Goal: Task Accomplishment & Management: Manage account settings

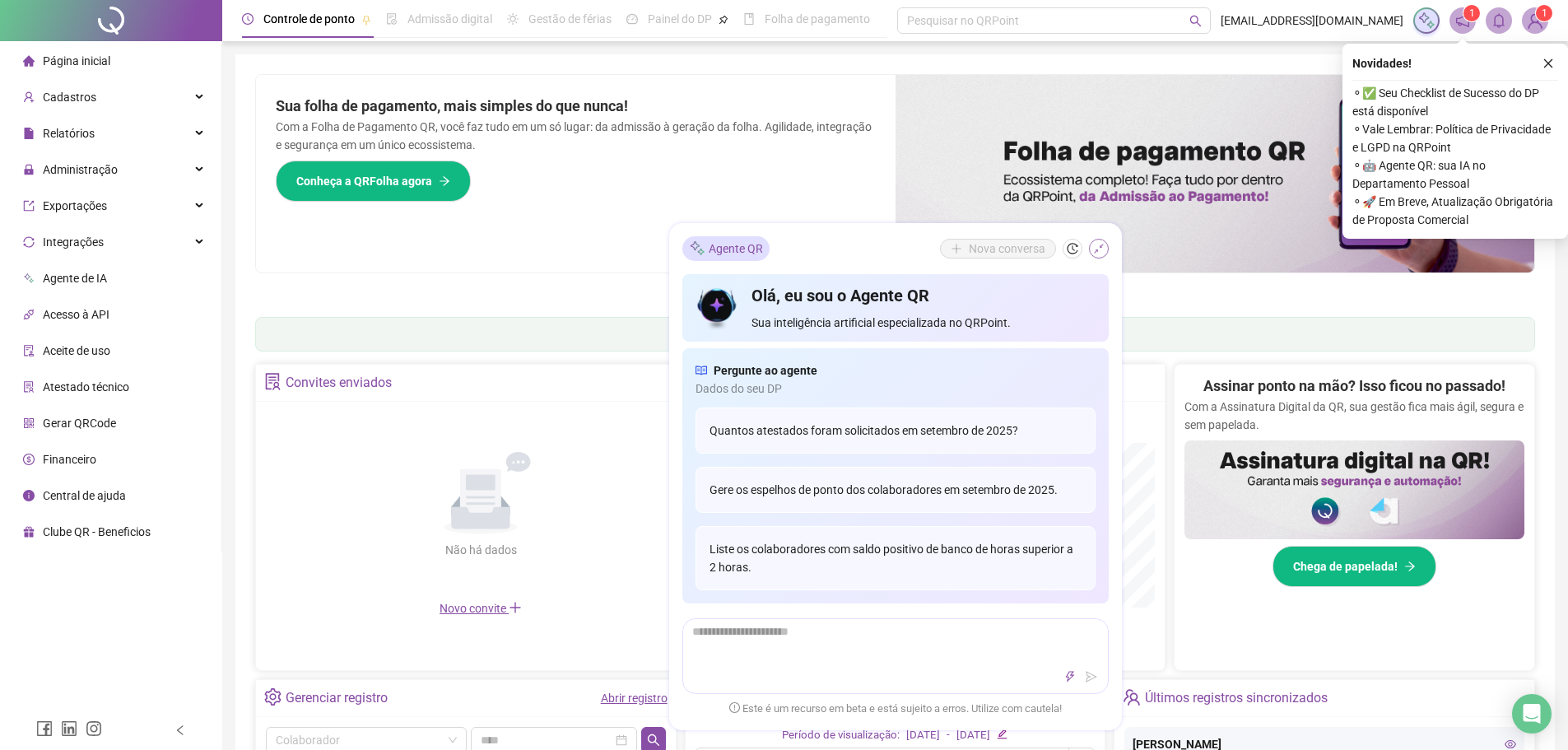
click at [1103, 250] on icon "shrink" at bounding box center [1098, 249] width 11 height 11
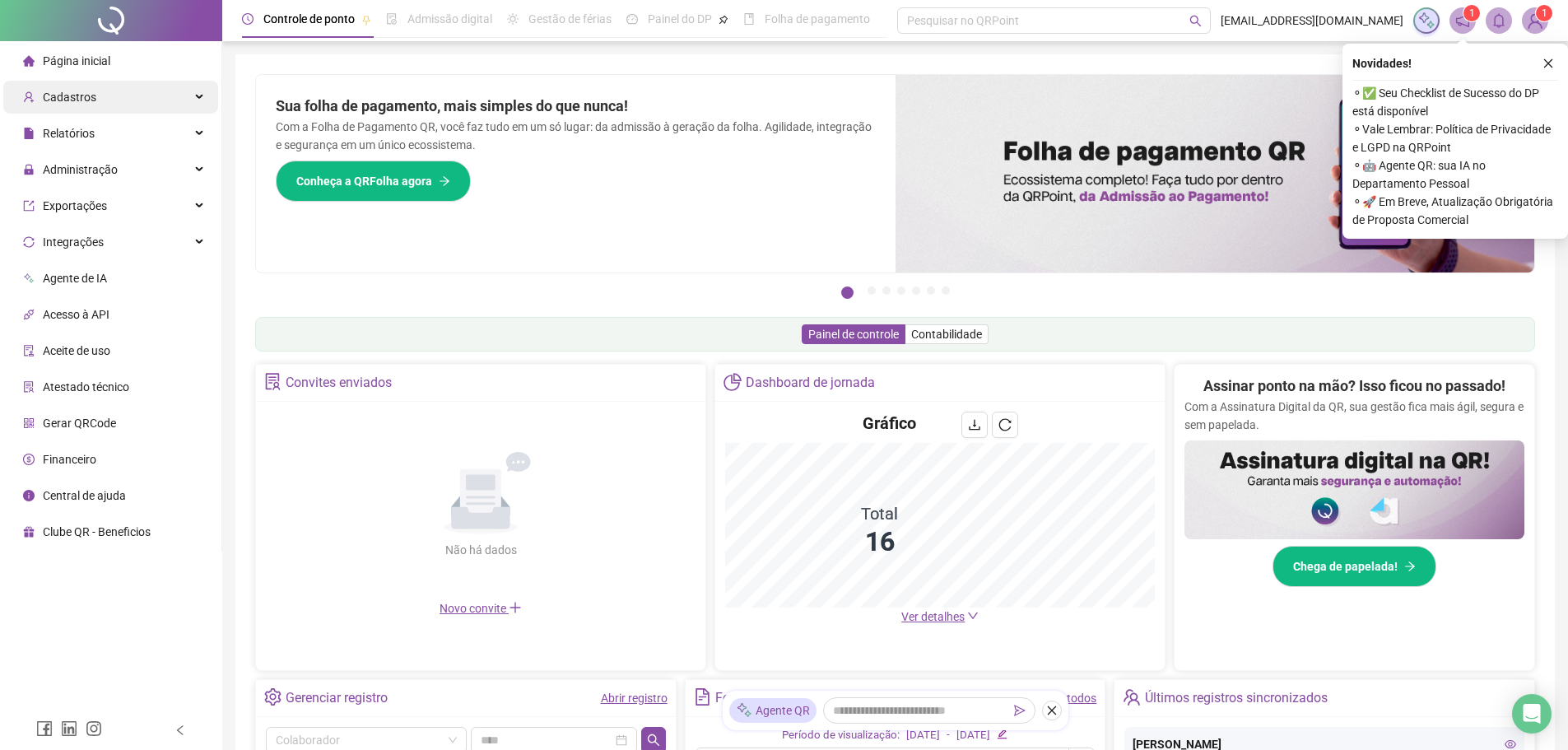
click at [106, 95] on div "Cadastros" at bounding box center [111, 97] width 215 height 33
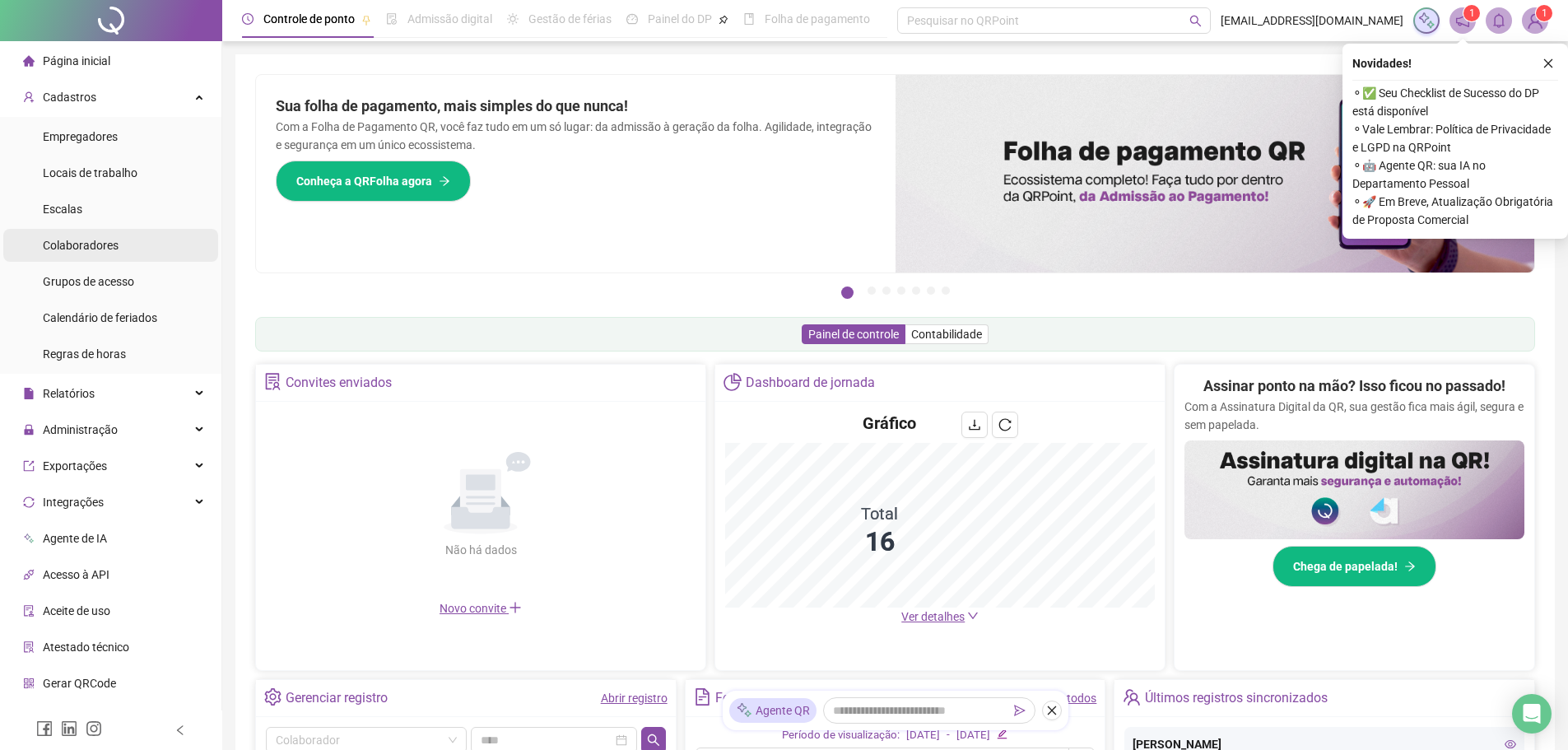
click at [112, 245] on span "Colaboradores" at bounding box center [80, 246] width 75 height 13
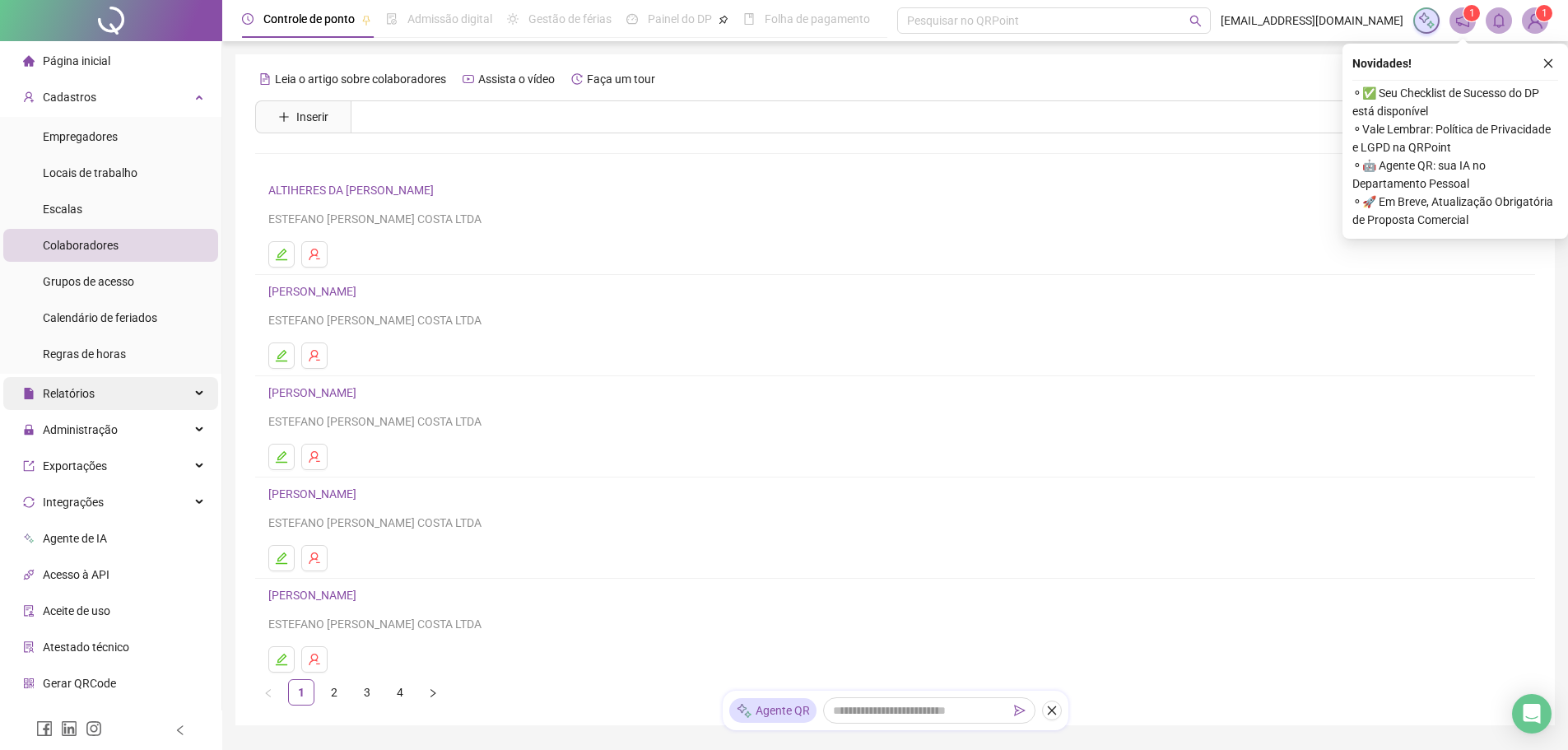
click at [100, 395] on div "Relatórios" at bounding box center [111, 394] width 215 height 33
click at [121, 388] on div "Relatórios" at bounding box center [111, 394] width 215 height 33
click at [111, 430] on span "Administração" at bounding box center [80, 430] width 75 height 13
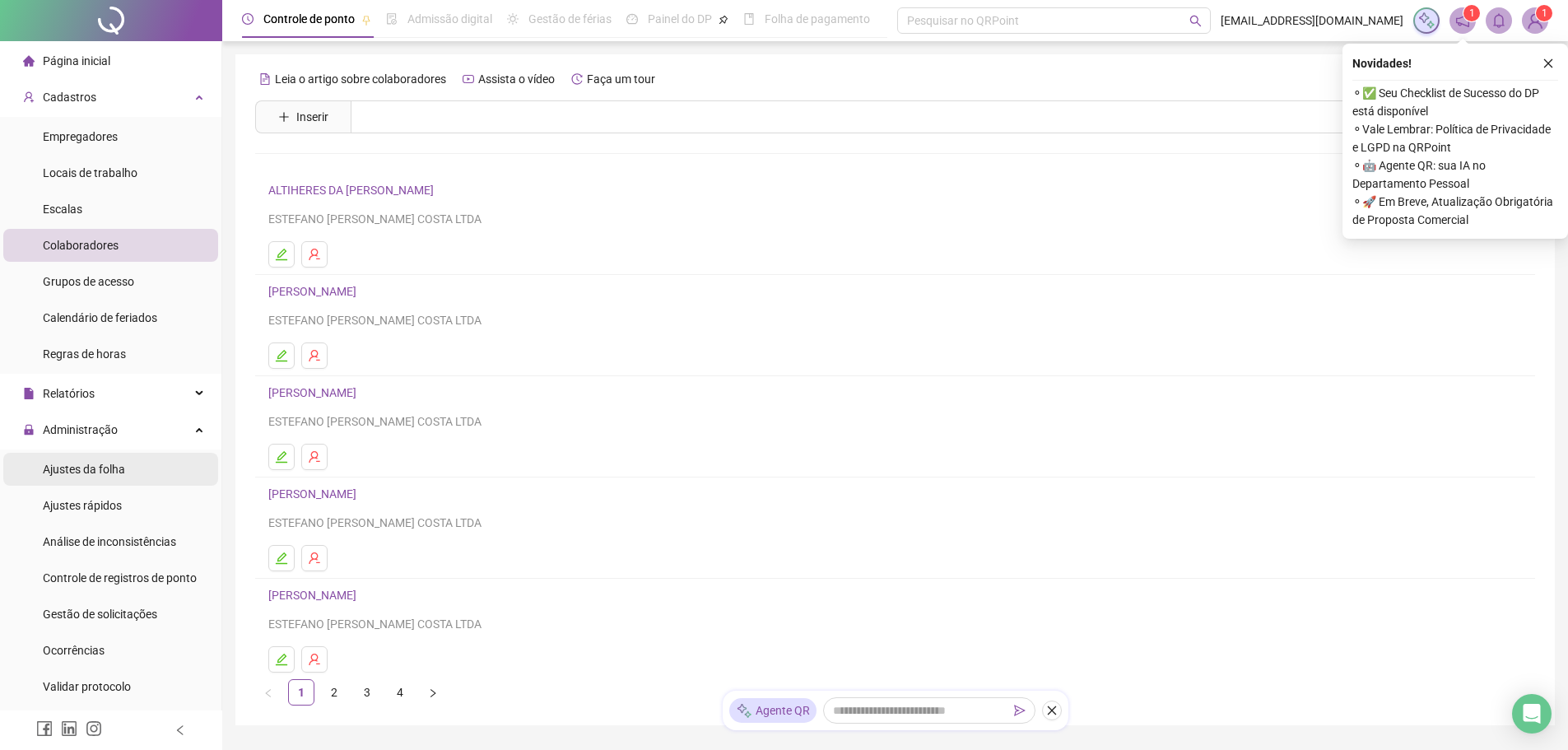
click at [99, 469] on span "Ajustes da folha" at bounding box center [84, 470] width 82 height 13
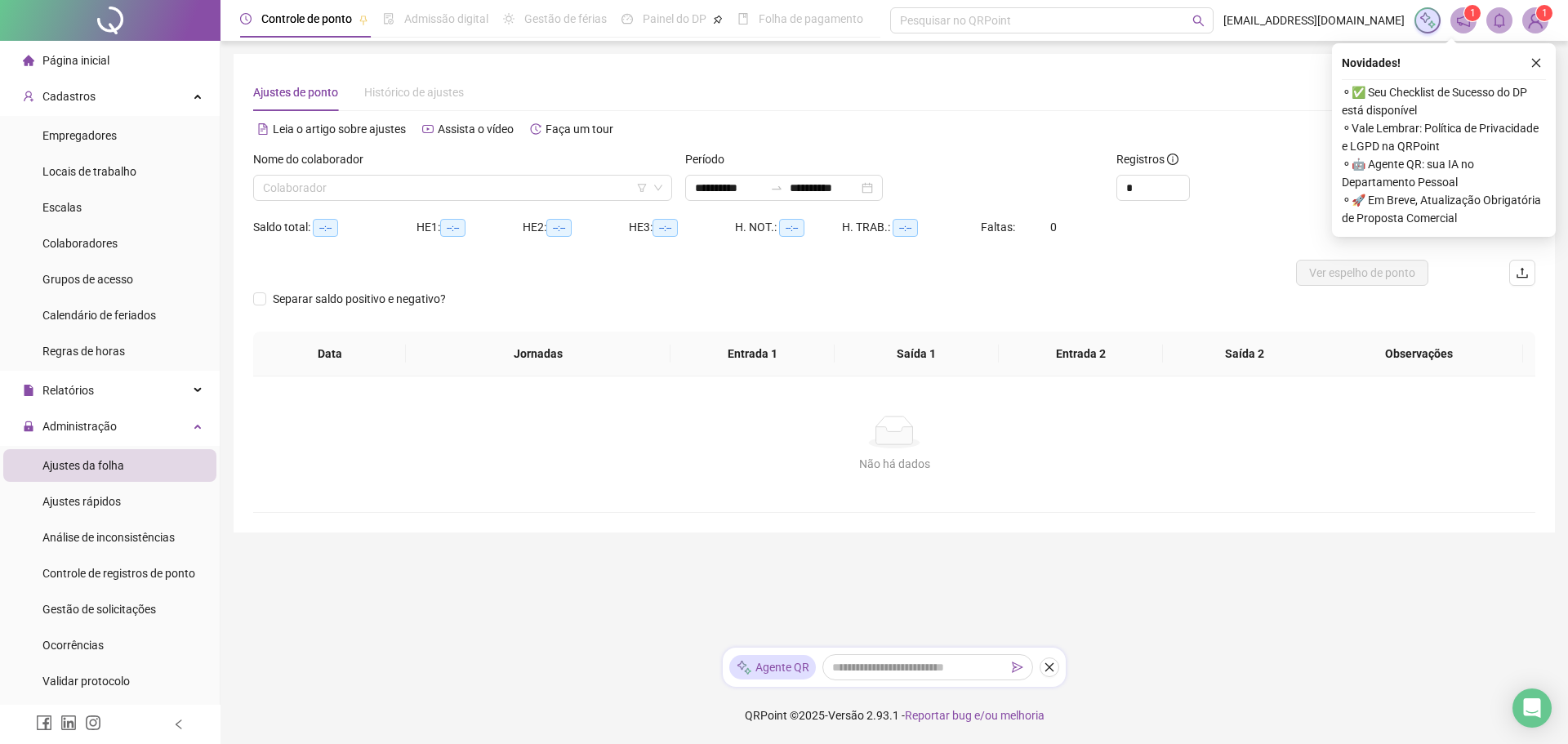
type input "**********"
click at [426, 189] on input "search" at bounding box center [455, 188] width 385 height 25
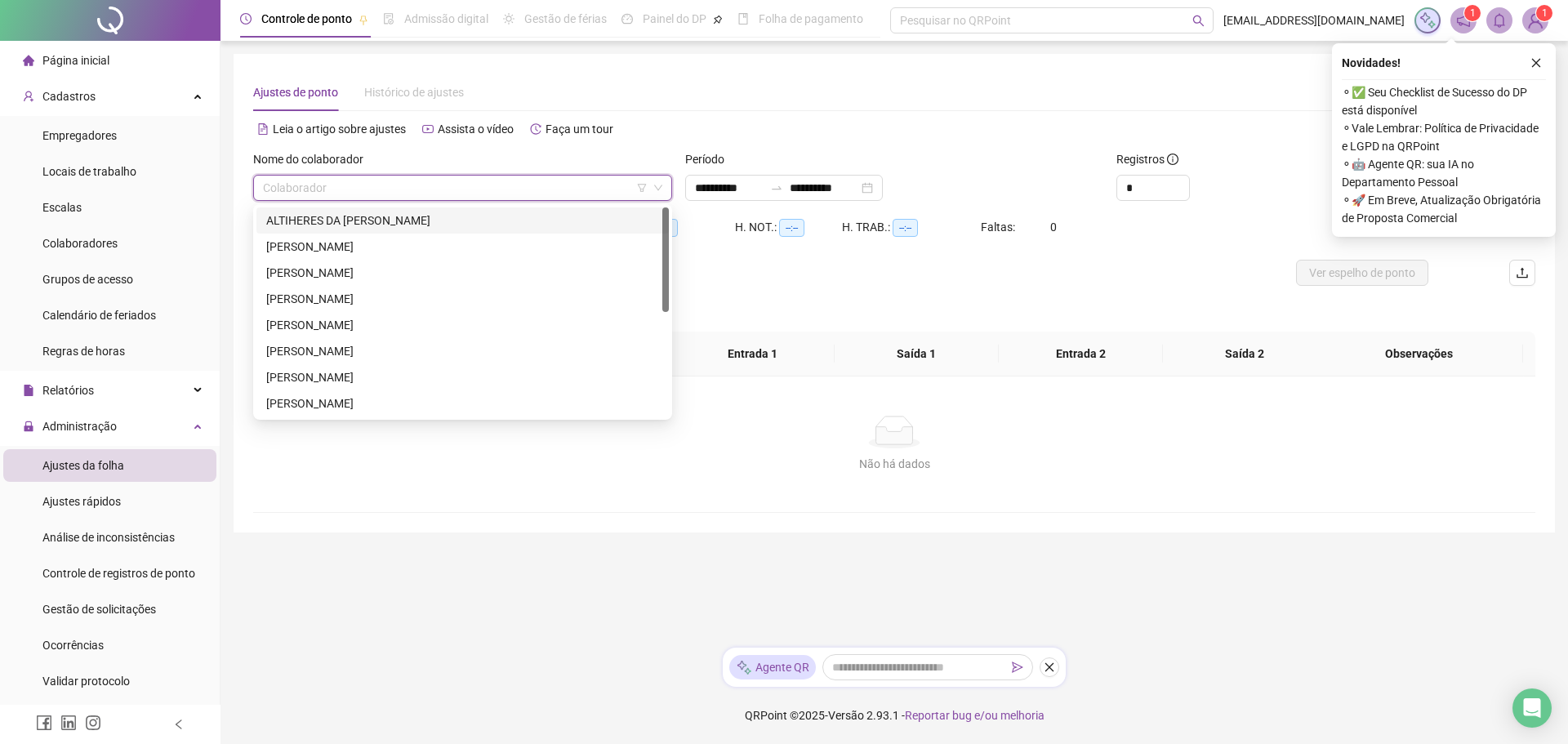
click at [385, 225] on div "ALTIHERES DA [PERSON_NAME]" at bounding box center [463, 220] width 393 height 18
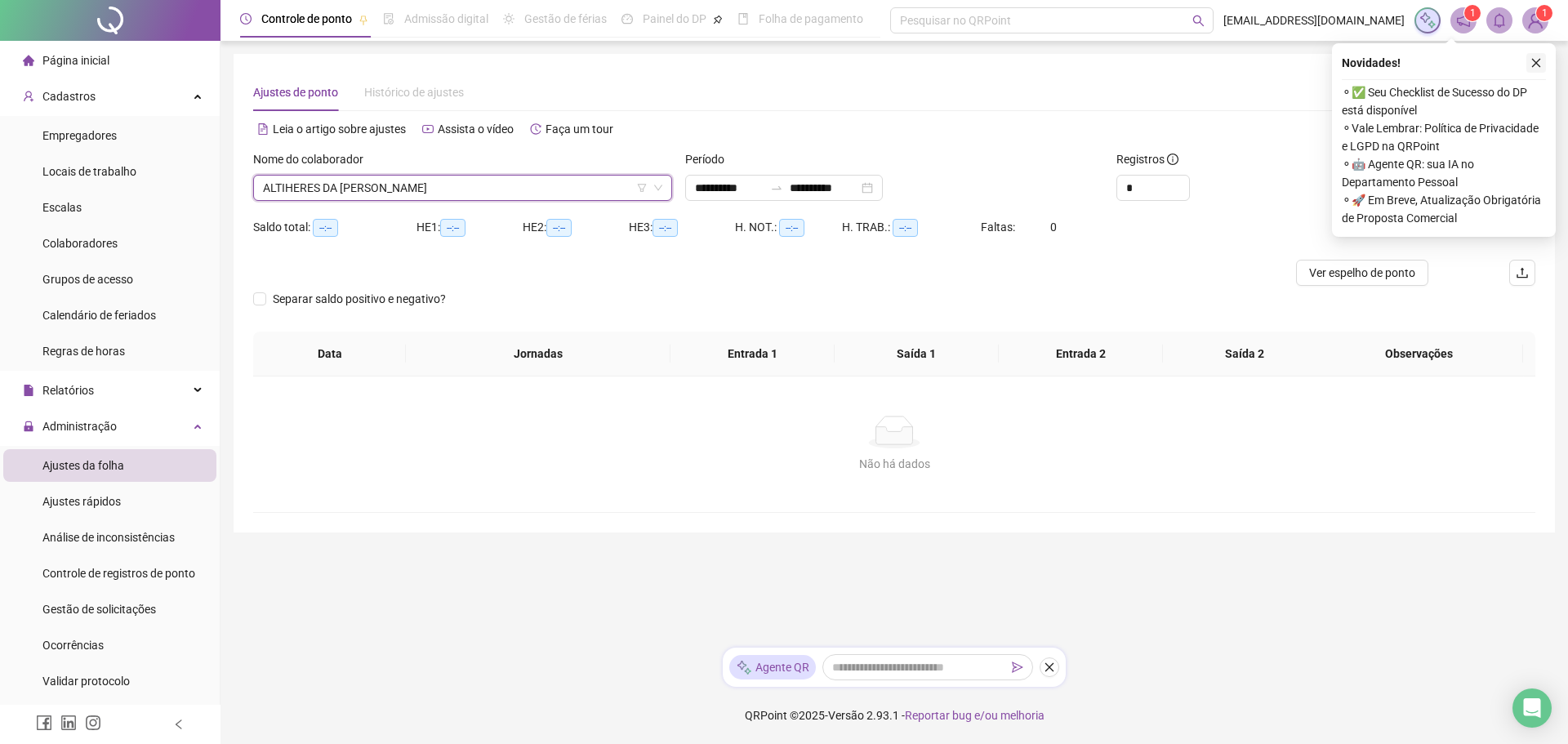
click at [1542, 69] on button "button" at bounding box center [1536, 62] width 20 height 20
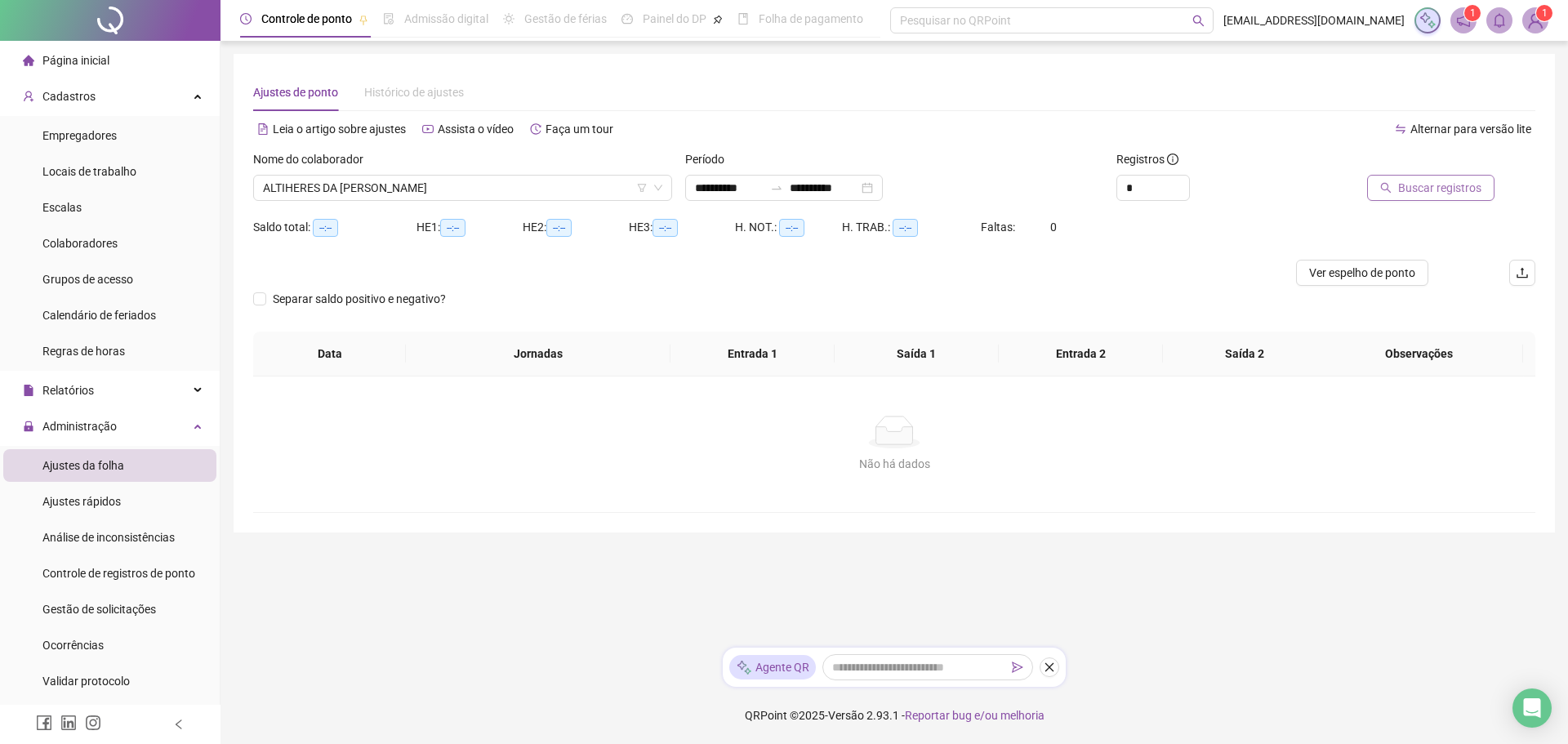
click at [1467, 180] on span "Buscar registros" at bounding box center [1439, 187] width 83 height 18
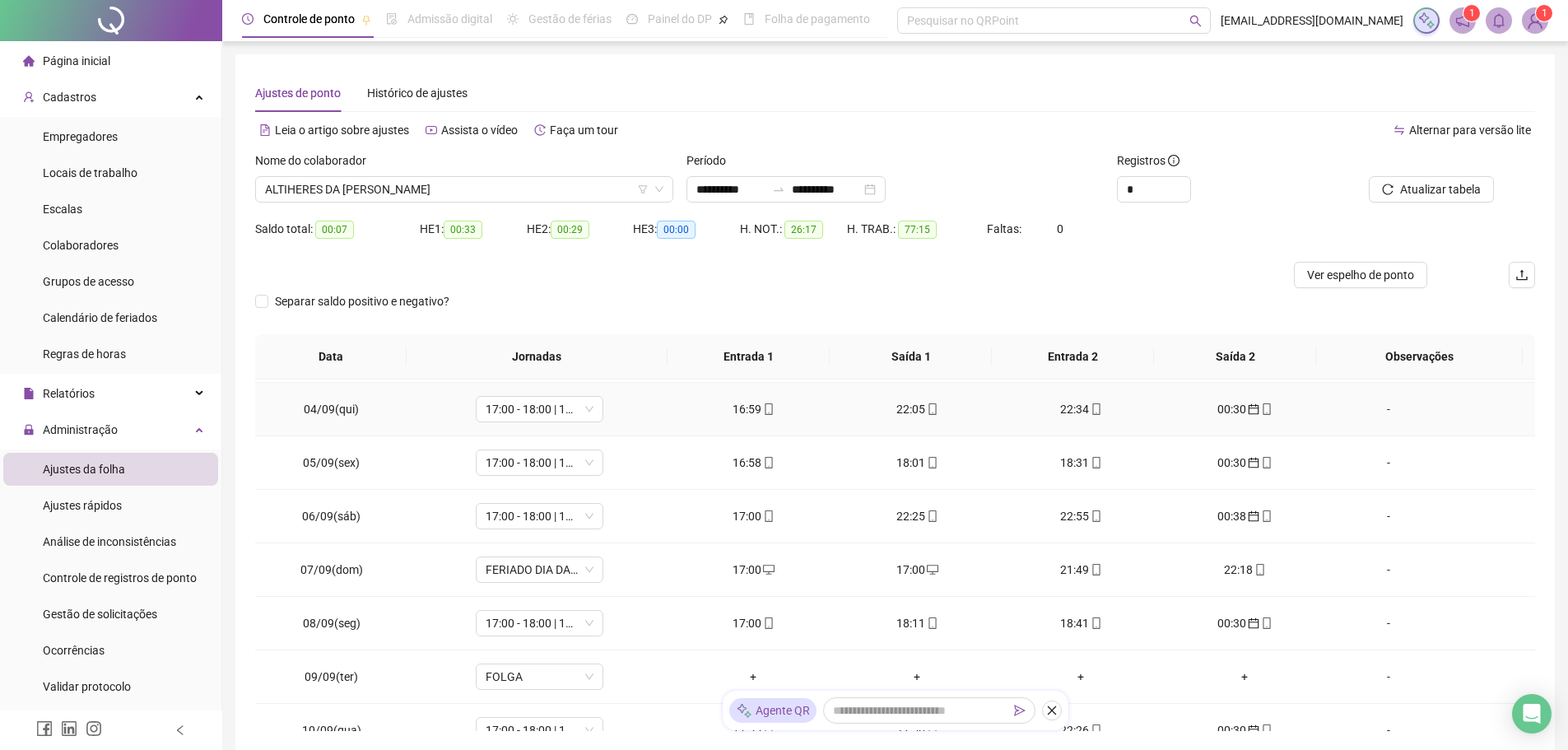
scroll to position [165, 0]
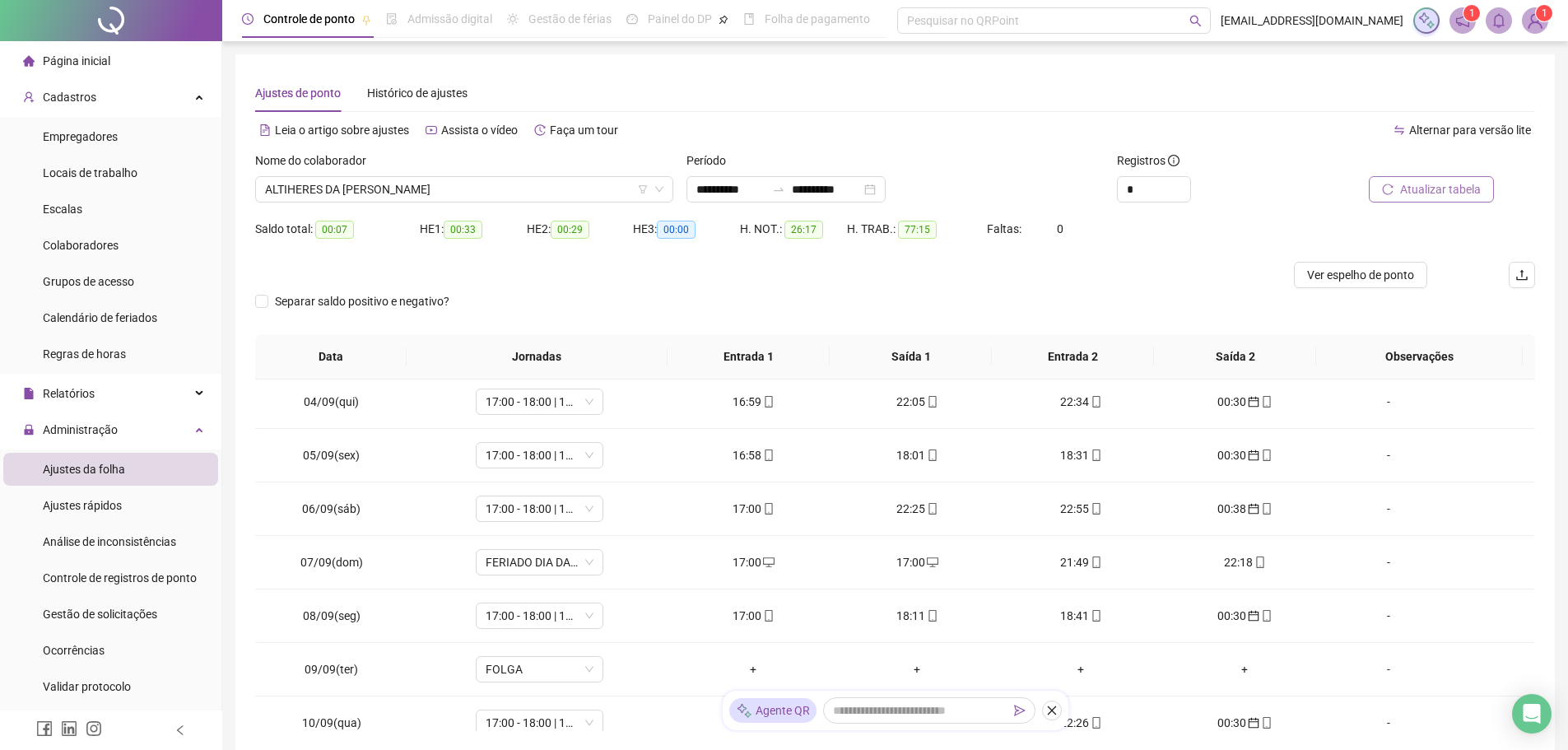
click at [1425, 185] on span "Atualizar tabela" at bounding box center [1440, 189] width 81 height 18
click at [1363, 273] on span "Ver espelho de ponto" at bounding box center [1360, 274] width 107 height 18
click at [483, 188] on span "ALTIHERES DA [PERSON_NAME]" at bounding box center [464, 190] width 398 height 25
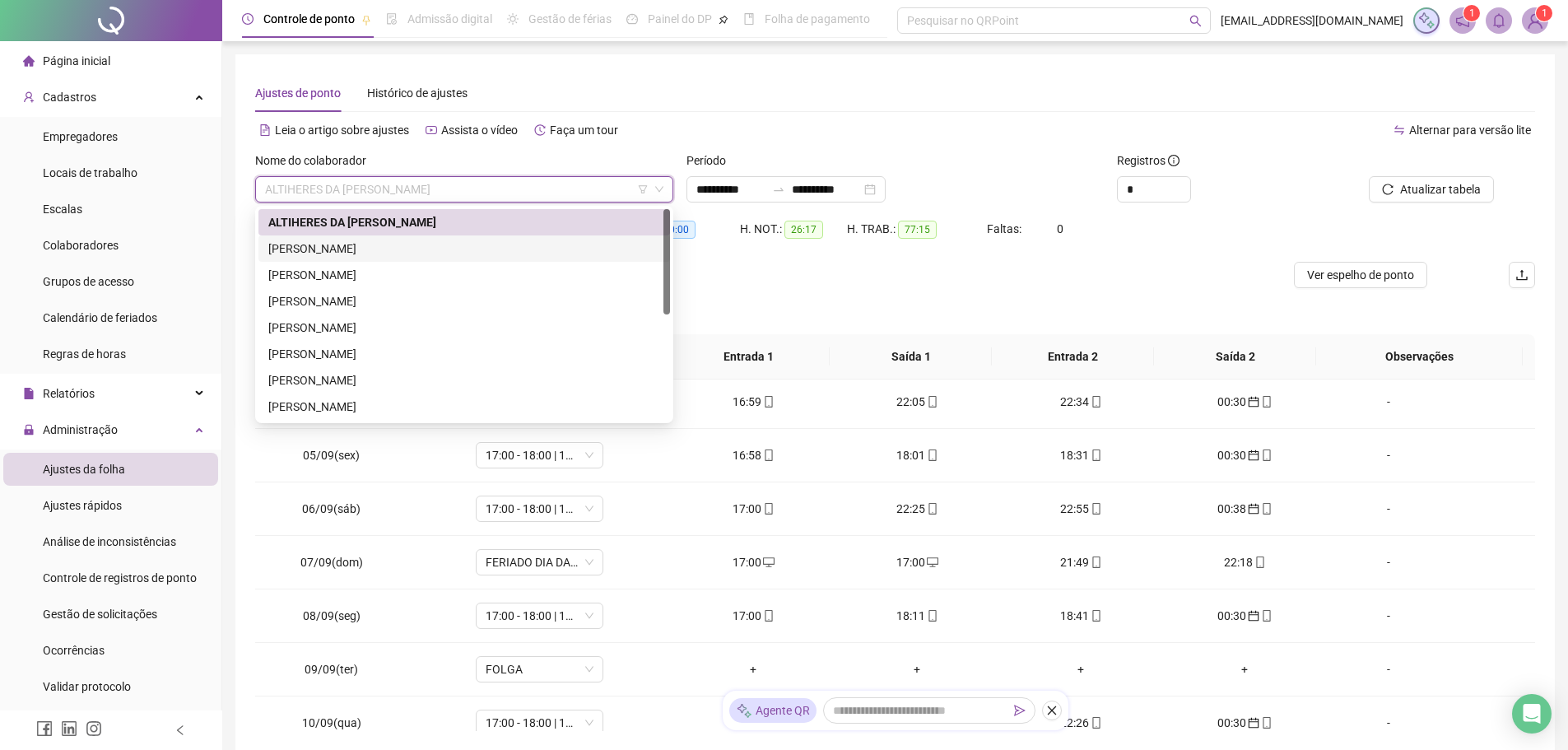
drag, startPoint x: 409, startPoint y: 246, endPoint x: 491, endPoint y: 248, distance: 82.0
click at [409, 247] on div "[PERSON_NAME]" at bounding box center [464, 248] width 392 height 18
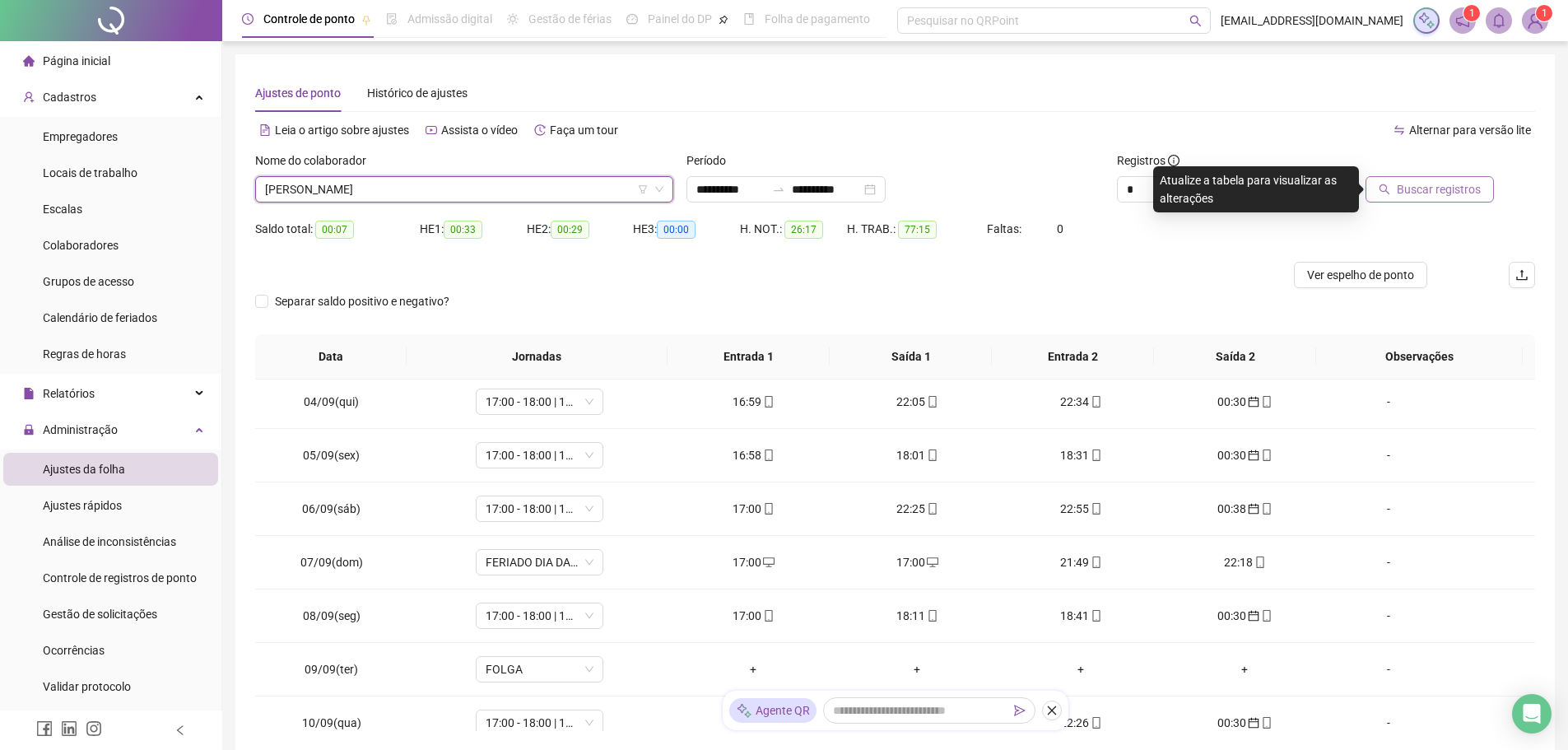
click at [1464, 188] on span "Buscar registros" at bounding box center [1438, 189] width 84 height 18
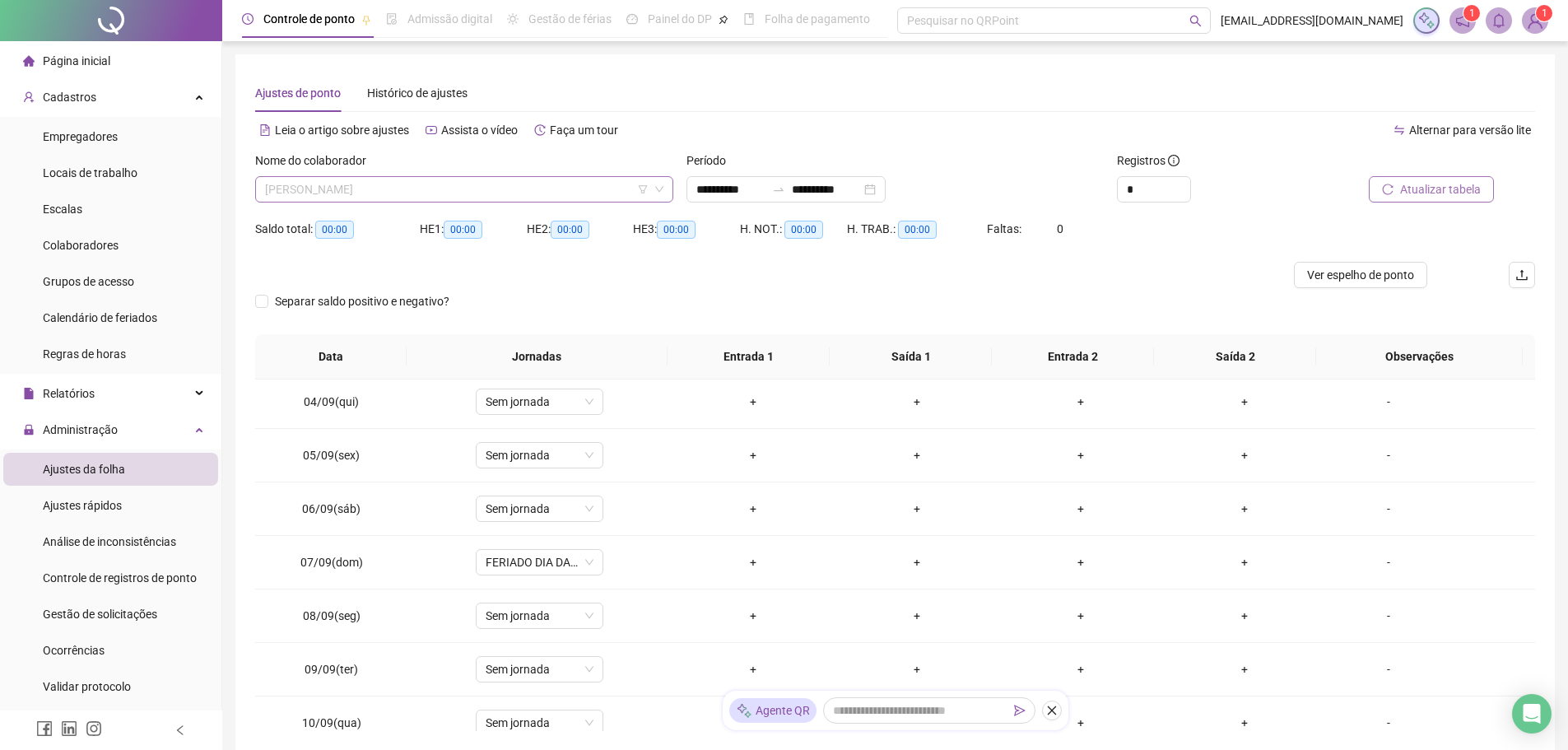
click at [517, 182] on span "[PERSON_NAME]" at bounding box center [464, 190] width 398 height 25
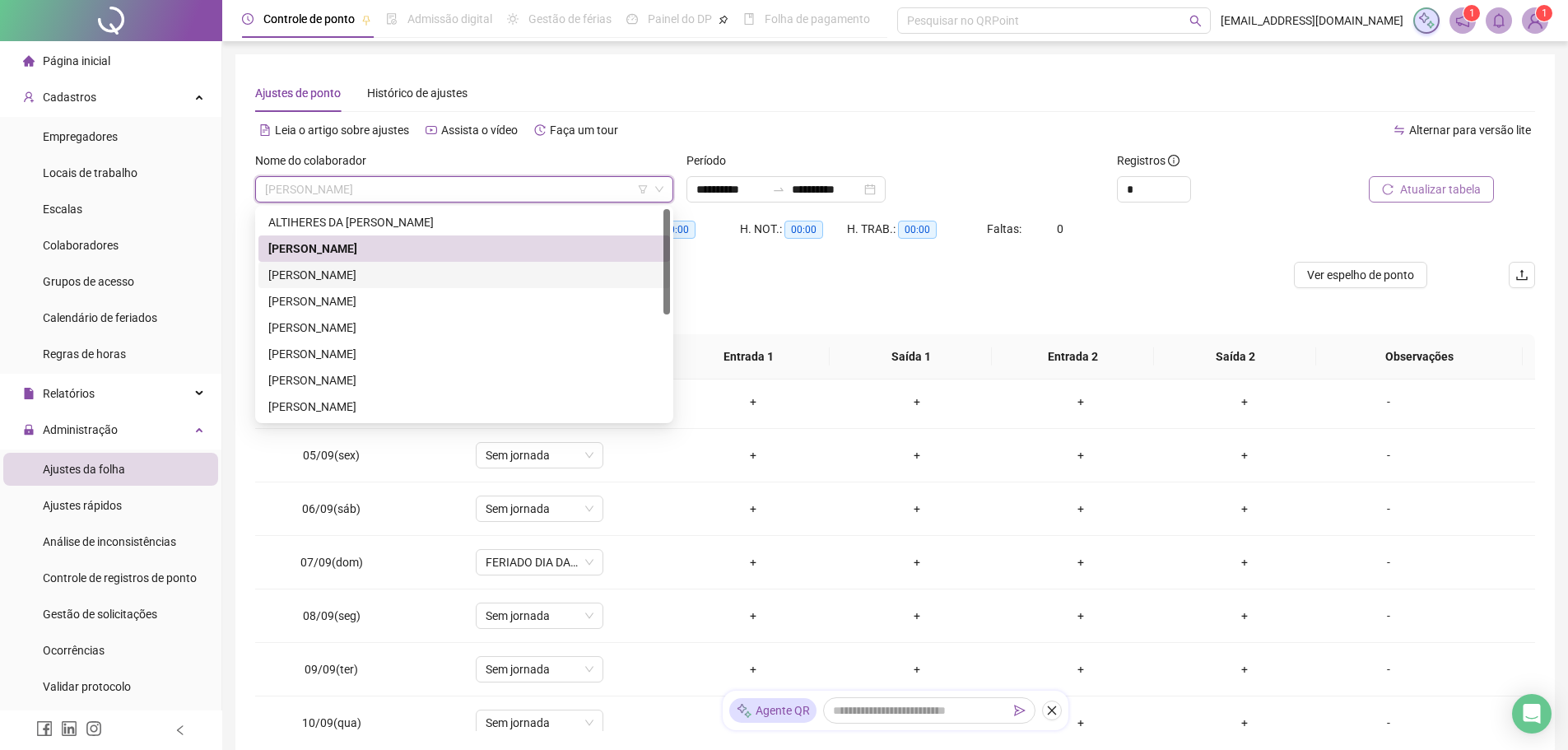
click at [369, 273] on div "[PERSON_NAME]" at bounding box center [464, 274] width 392 height 18
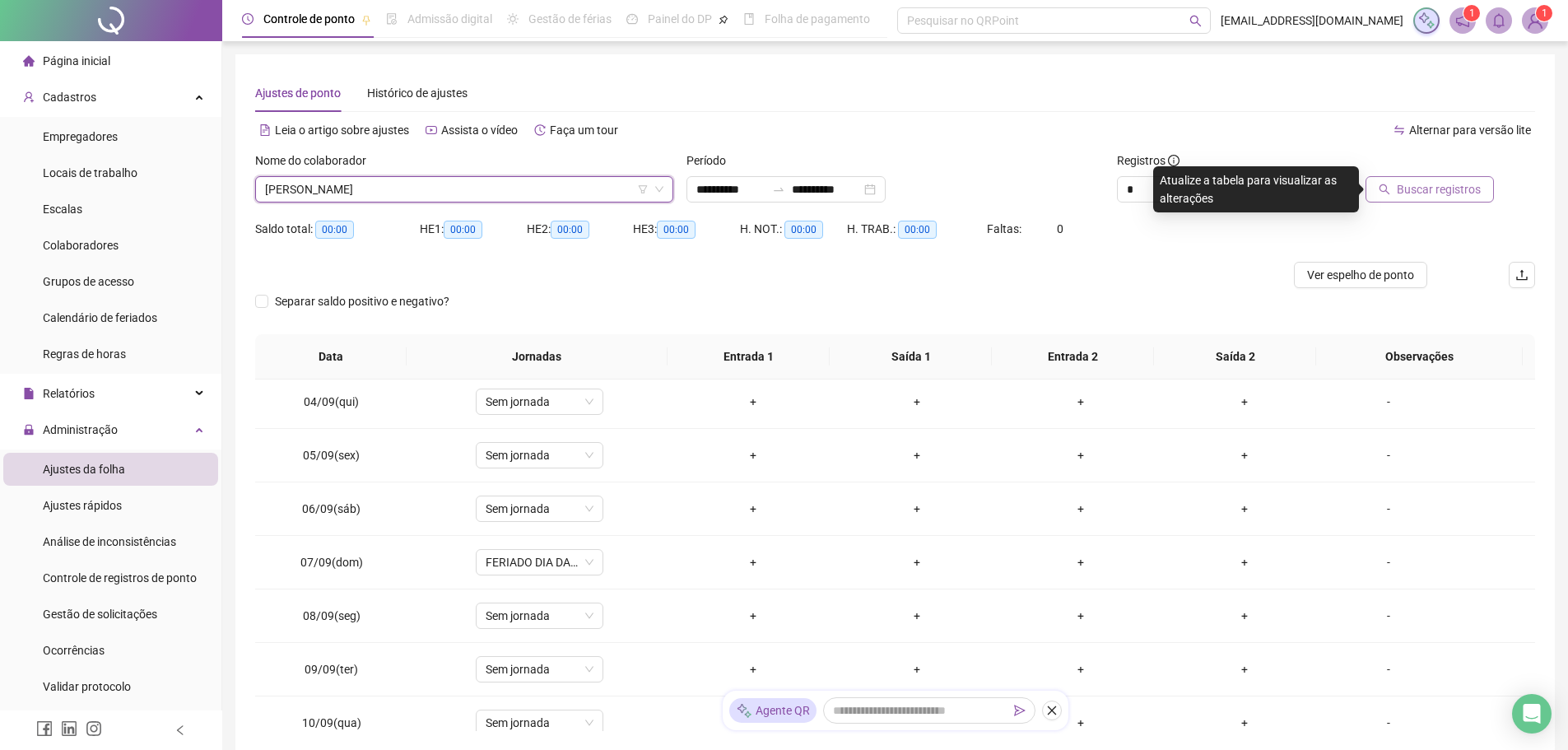
click at [1425, 172] on div at bounding box center [1413, 164] width 161 height 25
click at [1426, 183] on span "Buscar registros" at bounding box center [1438, 189] width 84 height 18
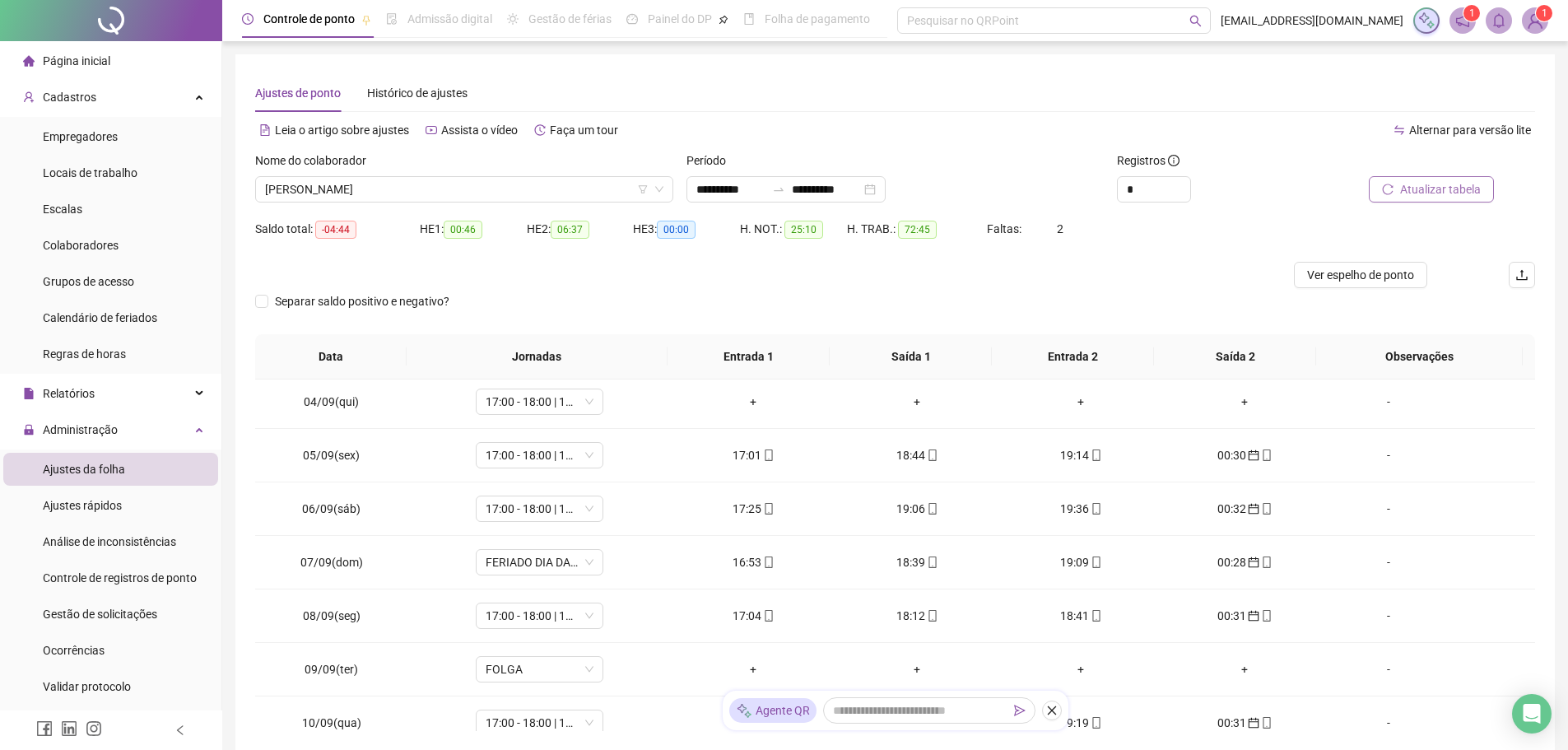
click at [1438, 191] on span "Atualizar tabela" at bounding box center [1440, 189] width 81 height 18
click at [1355, 274] on span "Ver espelho de ponto" at bounding box center [1360, 274] width 107 height 18
click at [432, 190] on span "[PERSON_NAME]" at bounding box center [464, 190] width 398 height 25
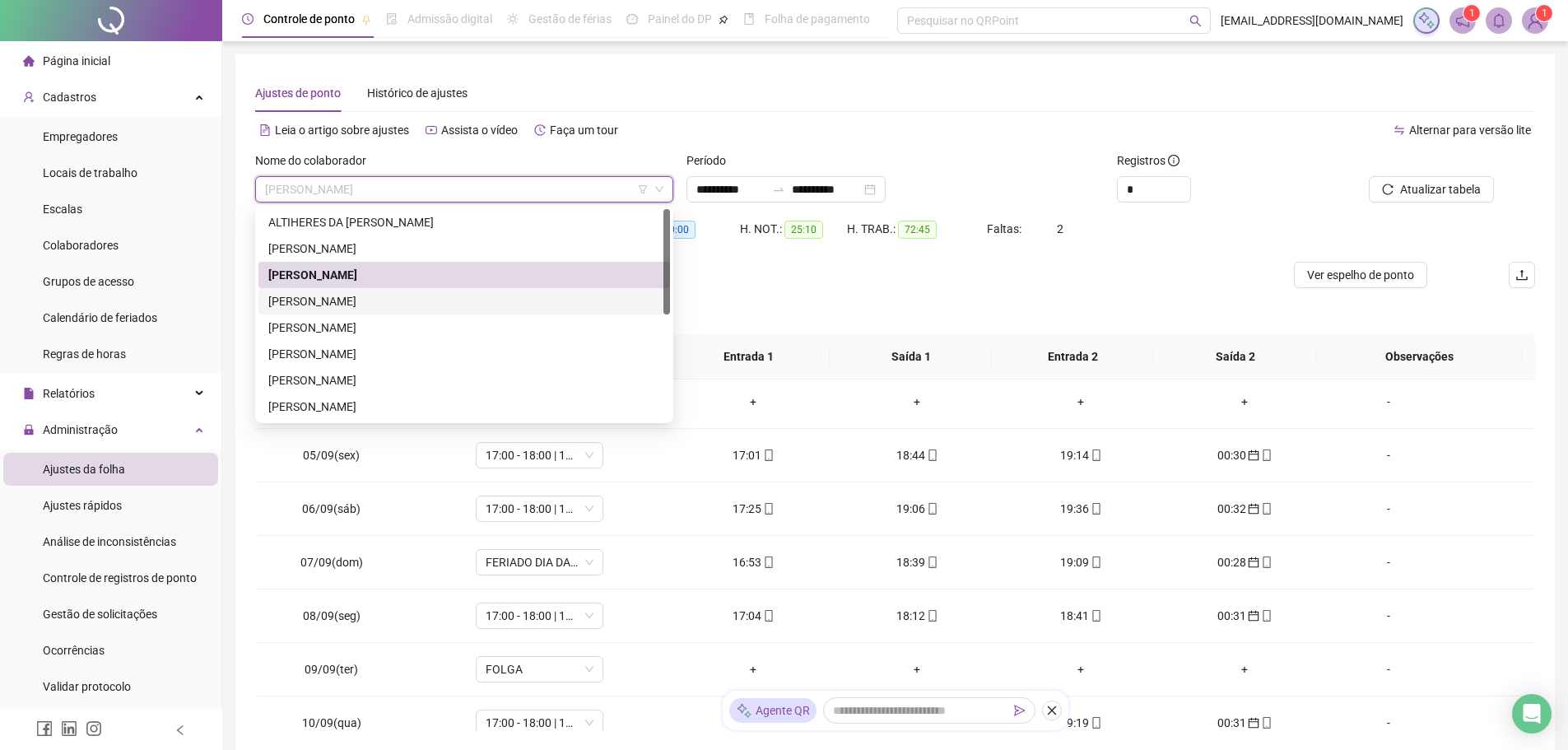
click at [346, 299] on div "[PERSON_NAME]" at bounding box center [464, 301] width 392 height 18
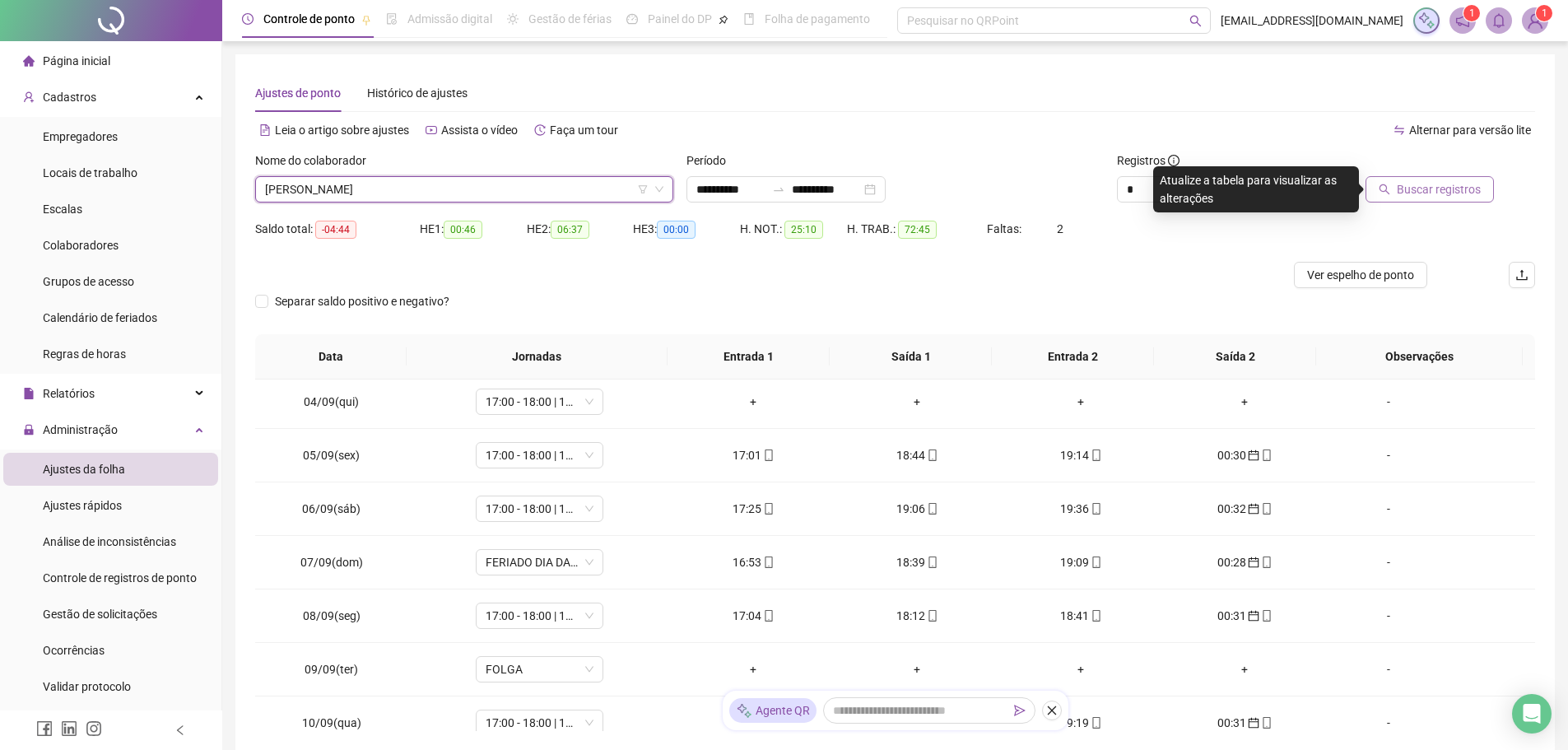
click at [1422, 181] on span "Buscar registros" at bounding box center [1438, 189] width 84 height 18
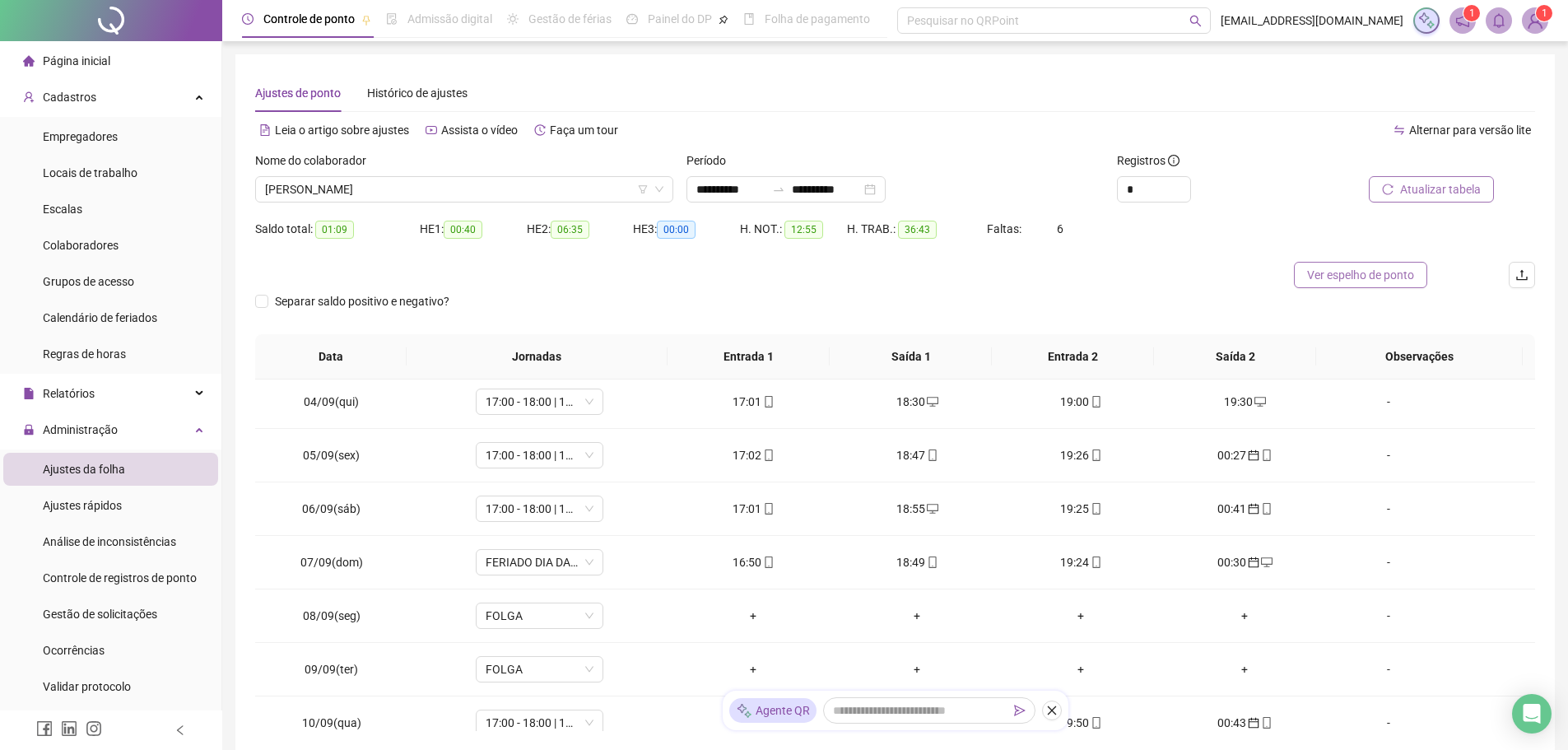
click at [1358, 274] on span "Ver espelho de ponto" at bounding box center [1360, 274] width 107 height 18
click at [1540, 15] on sup "1" at bounding box center [1543, 12] width 16 height 16
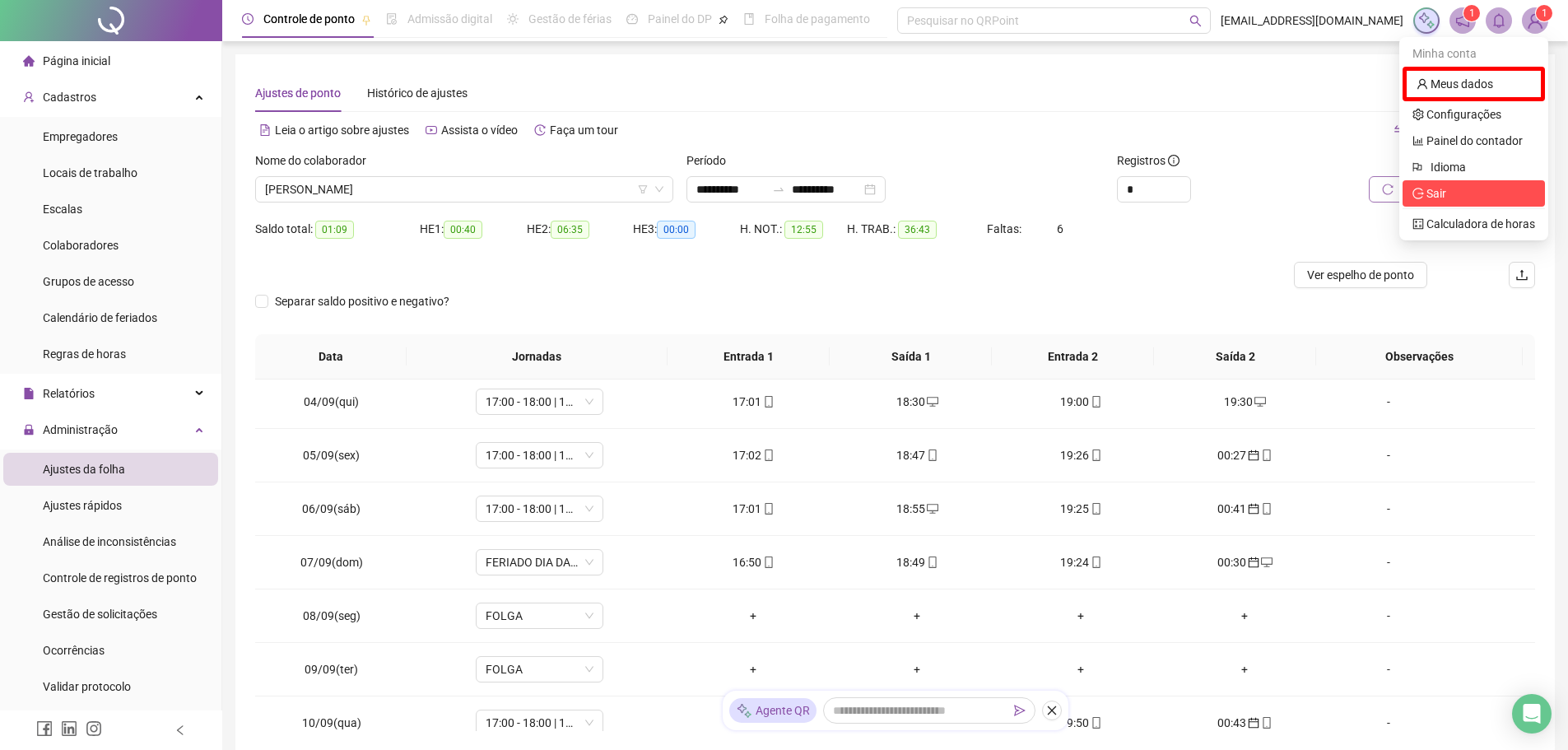
click at [1443, 191] on span "Sair" at bounding box center [1436, 193] width 20 height 13
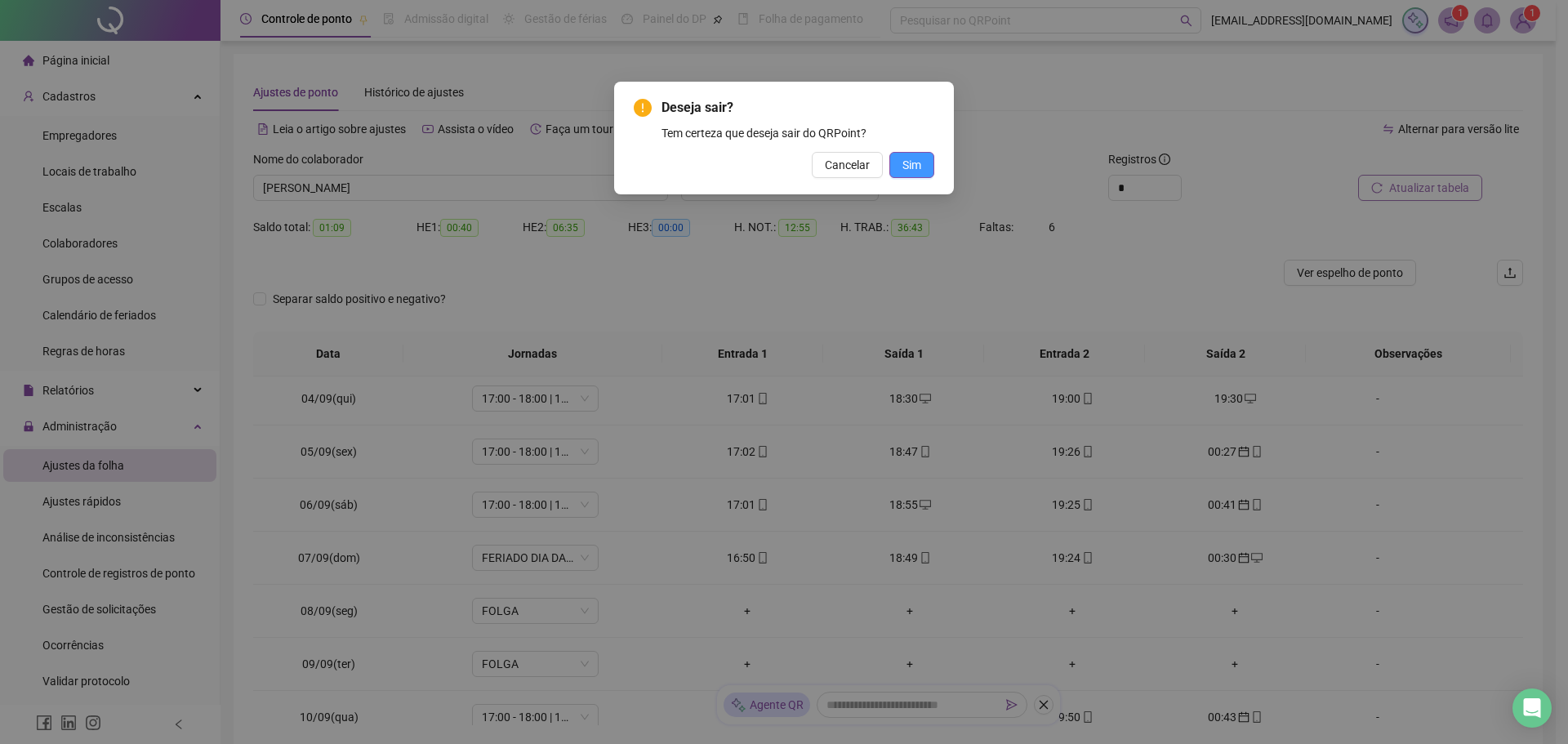
click at [920, 164] on span "Sim" at bounding box center [912, 164] width 19 height 18
